Goal: Information Seeking & Learning: Learn about a topic

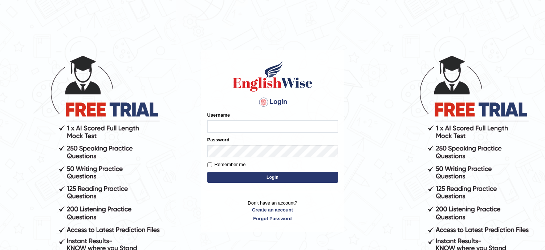
type input "lambertayeligiliga_Englishwise"
click at [300, 177] on button "Login" at bounding box center [272, 177] width 131 height 11
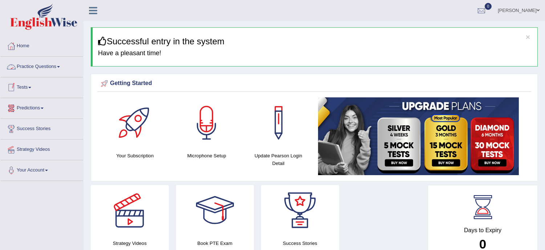
click at [43, 64] on link "Practice Questions" at bounding box center [41, 66] width 83 height 18
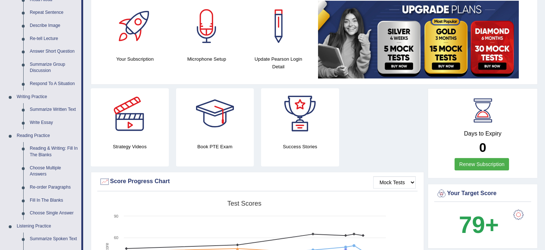
scroll to position [113, 0]
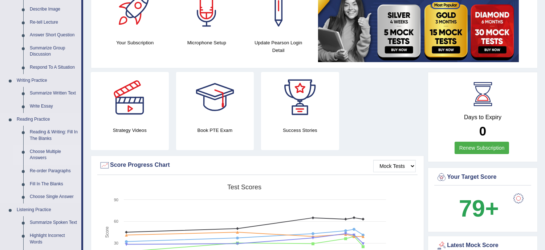
click at [51, 155] on link "Choose Multiple Answers" at bounding box center [54, 154] width 55 height 19
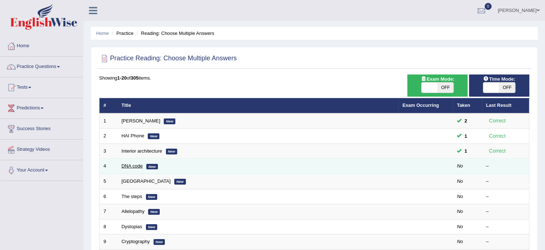
click at [140, 166] on link "DNA code" at bounding box center [132, 165] width 21 height 5
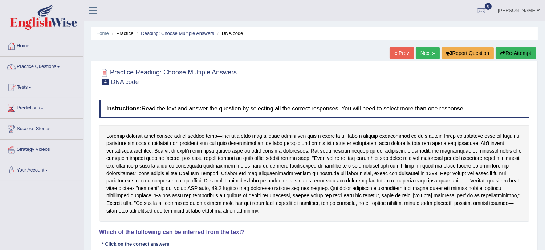
drag, startPoint x: 205, startPoint y: 247, endPoint x: 209, endPoint y: 233, distance: 14.6
click at [209, 233] on div "Instructions: Read the text and answer the question by selecting all the correc…" at bounding box center [314, 209] width 434 height 227
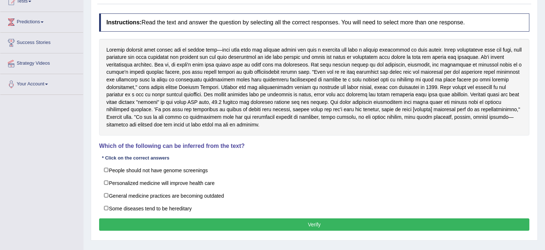
scroll to position [97, 0]
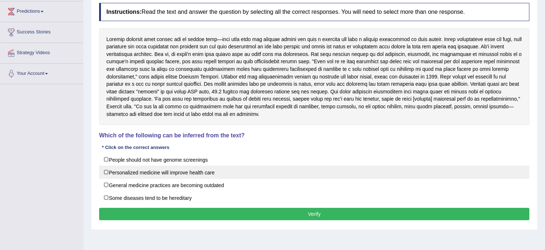
click at [122, 172] on label "Personalized medicine will improve health care" at bounding box center [314, 172] width 430 height 13
checkbox input "true"
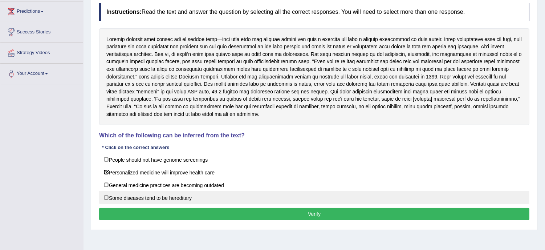
click at [133, 196] on label "Some diseases tend to be hereditary" at bounding box center [314, 197] width 430 height 13
checkbox input "true"
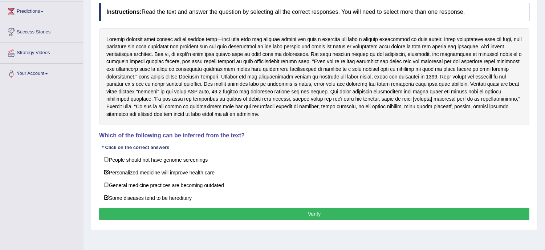
click at [317, 214] on button "Verify" at bounding box center [314, 214] width 430 height 12
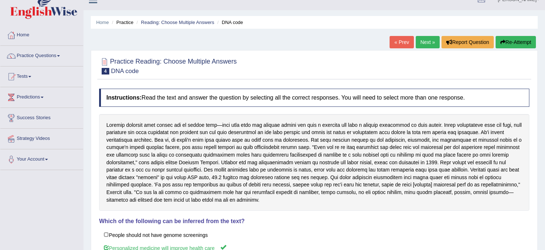
scroll to position [0, 0]
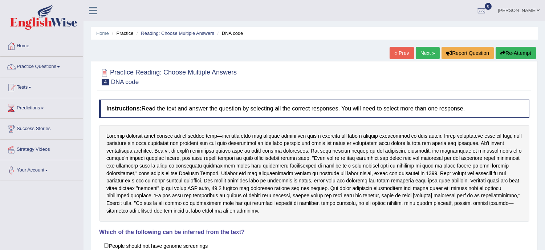
click at [520, 51] on button "Re-Attempt" at bounding box center [516, 53] width 40 height 12
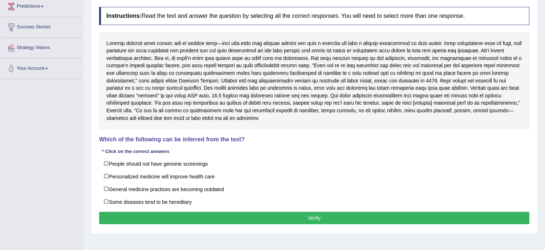
scroll to position [113, 0]
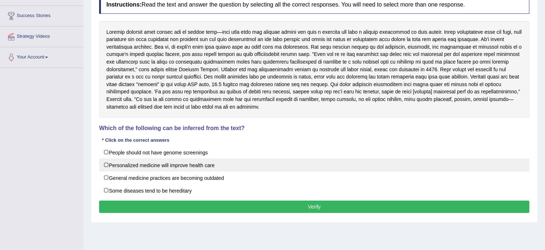
click at [153, 171] on label "Personalized medicine will improve health care" at bounding box center [314, 164] width 430 height 13
checkbox input "true"
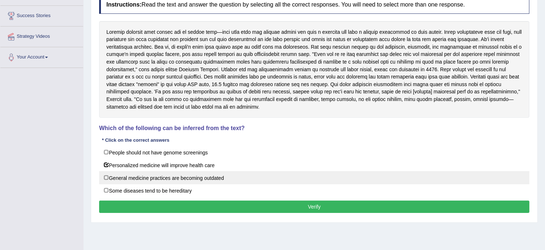
click at [144, 180] on label "General medicine practices are becoming outdated" at bounding box center [314, 177] width 430 height 13
checkbox input "true"
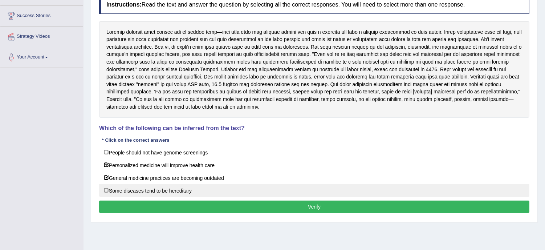
click at [134, 191] on label "Some diseases tend to be hereditary" at bounding box center [314, 190] width 430 height 13
checkbox input "true"
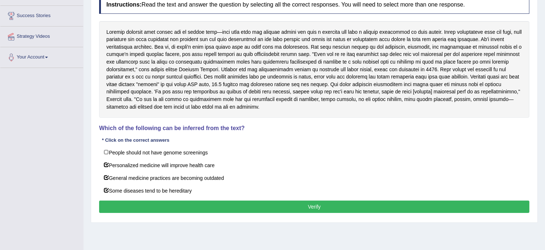
click at [294, 204] on button "Verify" at bounding box center [314, 206] width 430 height 12
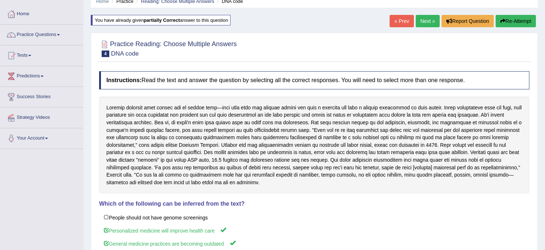
scroll to position [0, 0]
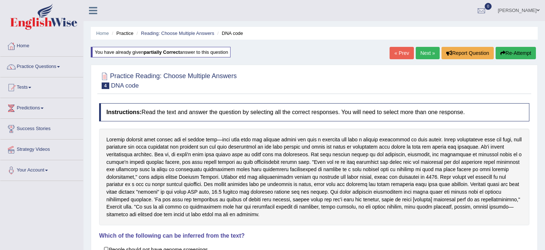
click at [427, 50] on link "Next »" at bounding box center [428, 53] width 24 height 12
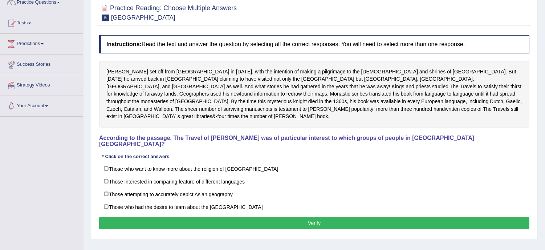
scroll to position [81, 0]
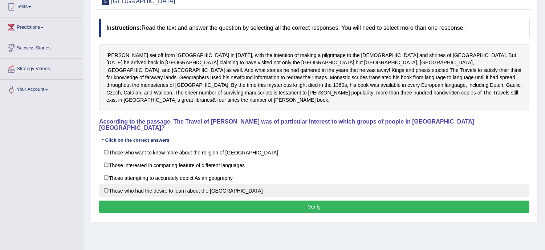
click at [106, 184] on label "Those who had the desire to learn about the [GEOGRAPHIC_DATA]" at bounding box center [314, 190] width 430 height 13
checkbox input "true"
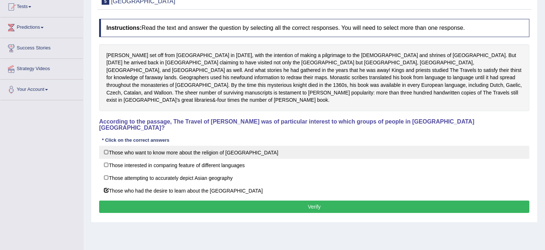
click at [126, 146] on label "Those who want to know more about the religion of [GEOGRAPHIC_DATA]" at bounding box center [314, 152] width 430 height 13
checkbox input "true"
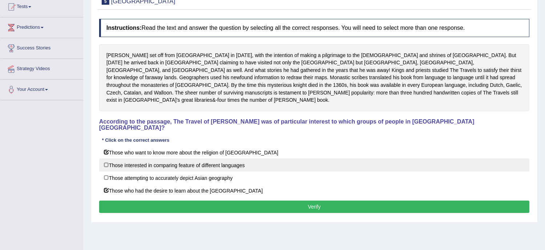
click at [163, 158] on label "Those interested in comparing feature of different languages" at bounding box center [314, 164] width 430 height 13
checkbox input "true"
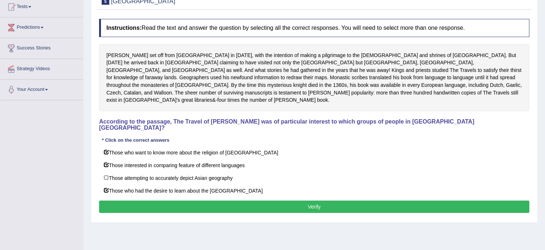
click at [235, 200] on button "Verify" at bounding box center [314, 206] width 430 height 12
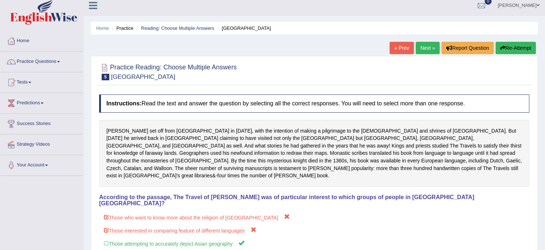
scroll to position [0, 0]
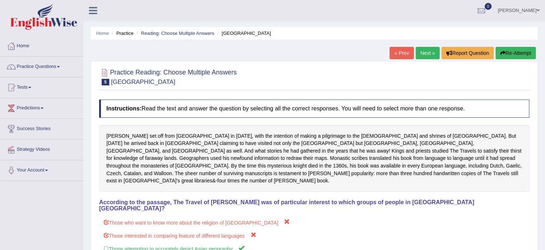
click at [508, 51] on button "Re-Attempt" at bounding box center [516, 53] width 40 height 12
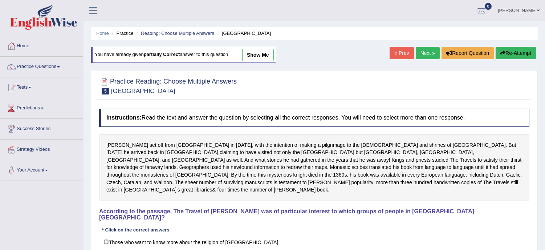
drag, startPoint x: 534, startPoint y: 239, endPoint x: 550, endPoint y: 226, distance: 20.9
click at [545, 226] on html "Toggle navigation Home Practice Questions Speaking Practice Read Aloud Repeat S…" at bounding box center [272, 125] width 545 height 250
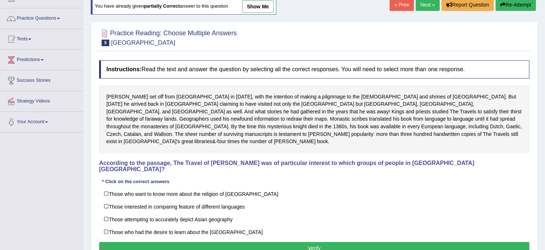
scroll to position [64, 0]
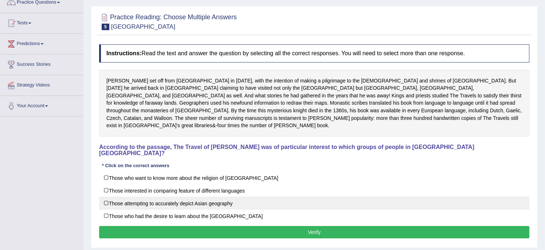
click at [189, 196] on label "Those attempting to accurately depict Asian geography" at bounding box center [314, 202] width 430 height 13
checkbox input "true"
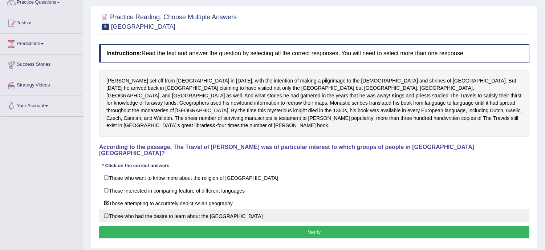
click at [182, 209] on label "Those who had the desire to learn about the [GEOGRAPHIC_DATA]" at bounding box center [314, 215] width 430 height 13
checkbox input "true"
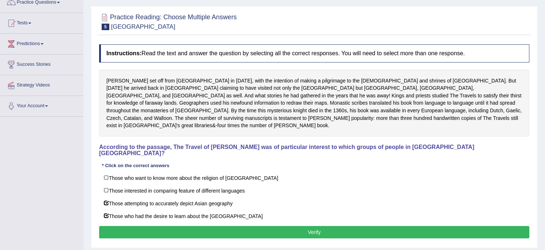
click at [308, 226] on button "Verify" at bounding box center [314, 232] width 430 height 12
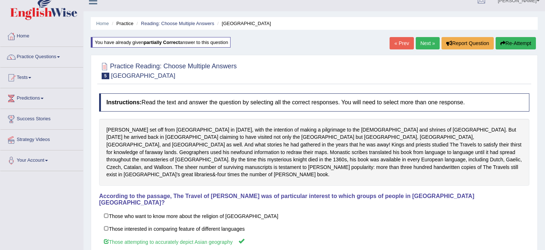
scroll to position [0, 0]
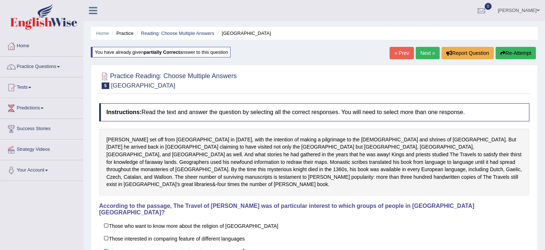
click at [420, 51] on link "Next »" at bounding box center [428, 53] width 24 height 12
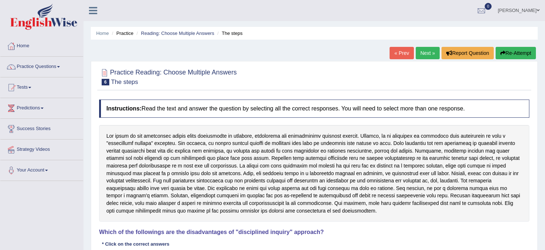
click at [420, 53] on link "Next »" at bounding box center [428, 53] width 24 height 12
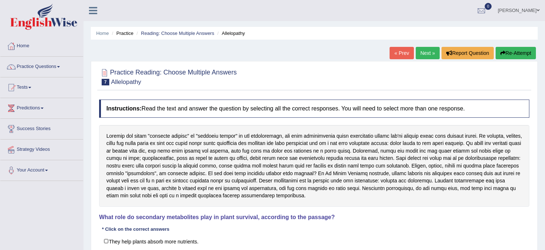
click at [420, 53] on link "Next »" at bounding box center [428, 53] width 24 height 12
